Goal: Task Accomplishment & Management: Complete application form

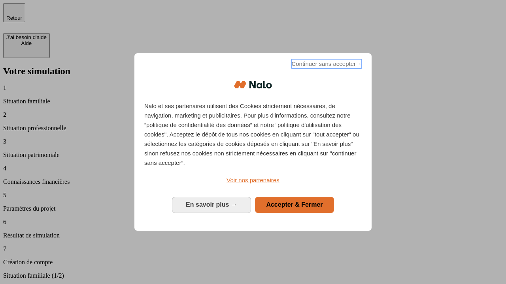
click at [326, 65] on span "Continuer sans accepter →" at bounding box center [326, 63] width 70 height 9
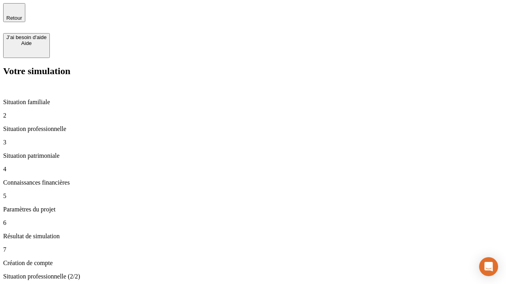
type input "30 000"
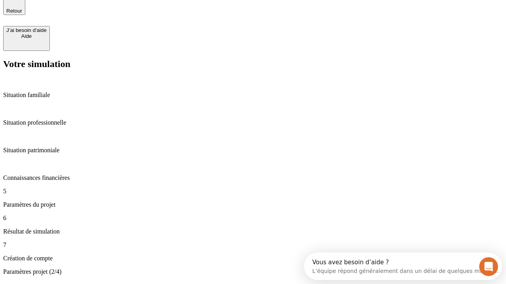
type input "25"
type input "1 000"
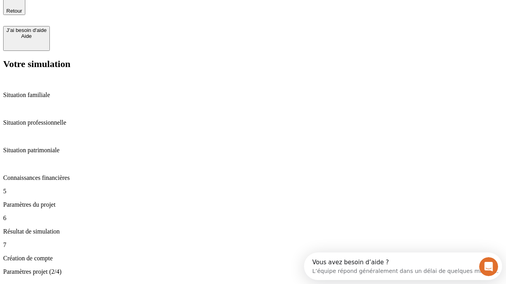
type input "640"
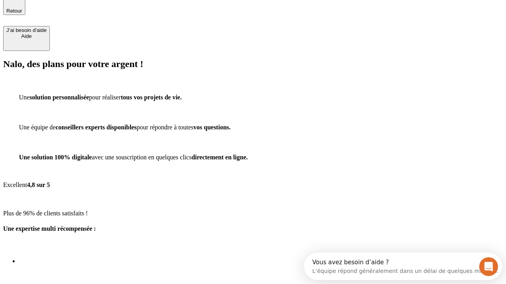
scroll to position [63, 0]
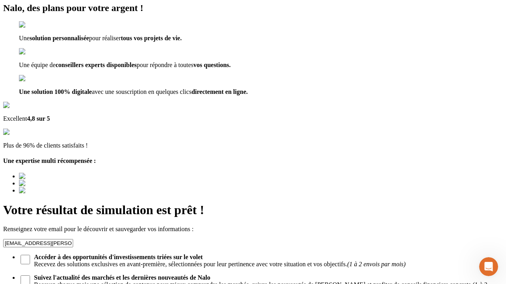
type input "[EMAIL_ADDRESS][PERSON_NAME][DOMAIN_NAME]"
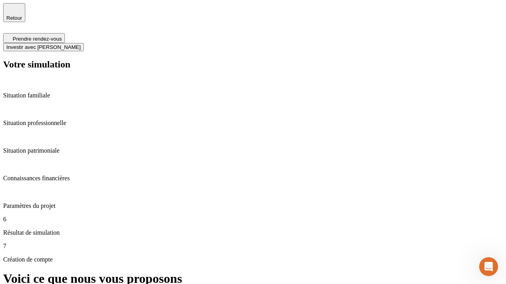
click at [81, 44] on span "Investir avec [PERSON_NAME]" at bounding box center [43, 47] width 74 height 6
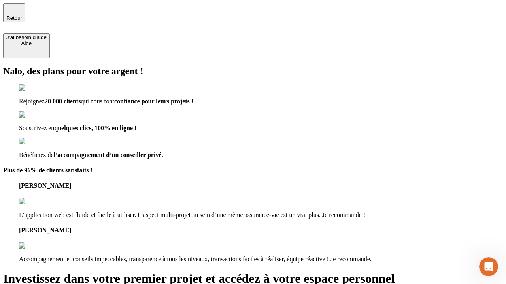
type input "[EMAIL_ADDRESS][PERSON_NAME][DOMAIN_NAME]"
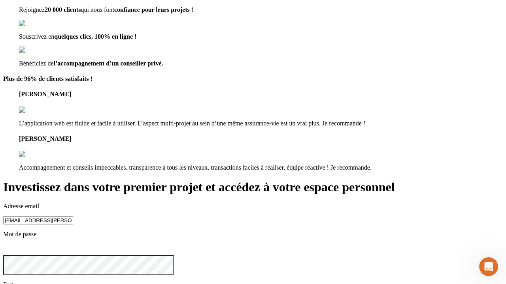
scroll to position [24, 0]
